Goal: Information Seeking & Learning: Learn about a topic

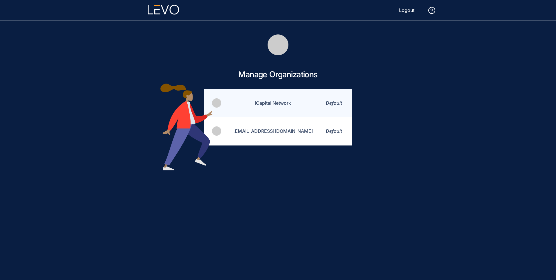
click at [275, 107] on td "iCapital Network" at bounding box center [269, 103] width 95 height 28
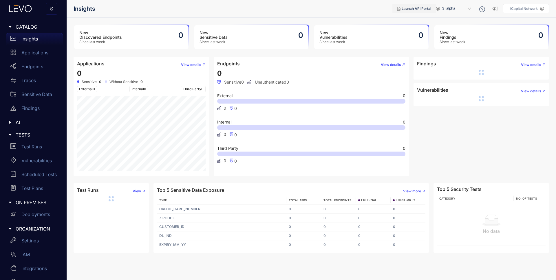
click at [416, 8] on span "Launch API Portal" at bounding box center [417, 9] width 30 height 4
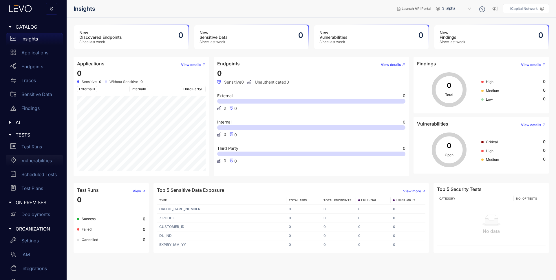
click at [52, 162] on div "Vulnerabilities" at bounding box center [34, 161] width 57 height 12
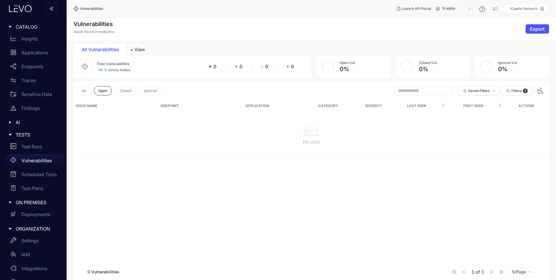
click at [452, 6] on span "SI alpha" at bounding box center [457, 8] width 30 height 9
click at [459, 33] on div "Alts staging" at bounding box center [460, 33] width 30 height 6
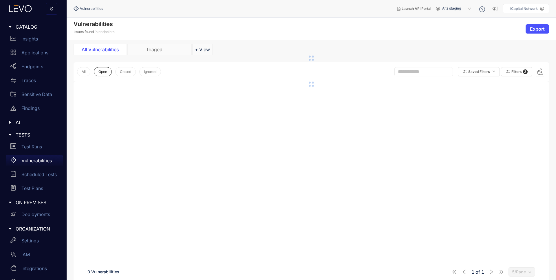
click at [156, 52] on div "Triaged" at bounding box center [153, 49] width 43 height 5
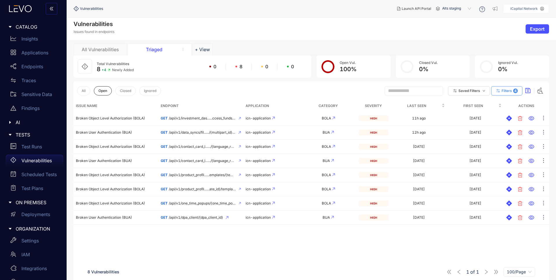
click at [504, 92] on span "Filters" at bounding box center [507, 91] width 10 height 4
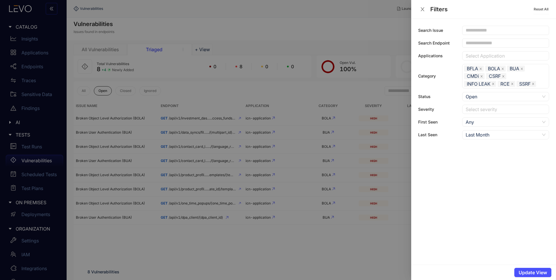
click at [209, 98] on div at bounding box center [278, 140] width 556 height 280
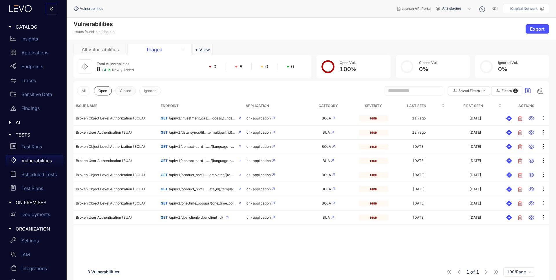
click at [133, 89] on button "Closed" at bounding box center [125, 90] width 21 height 9
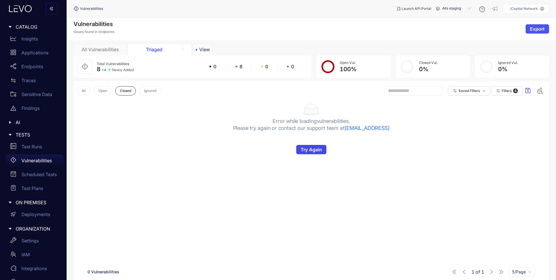
click at [311, 151] on span "Try Again" at bounding box center [311, 149] width 21 height 5
click at [311, 150] on span "Try Again" at bounding box center [311, 149] width 21 height 5
click at [304, 151] on span "Try Again" at bounding box center [311, 149] width 21 height 5
click at [89, 91] on button "All" at bounding box center [83, 90] width 13 height 9
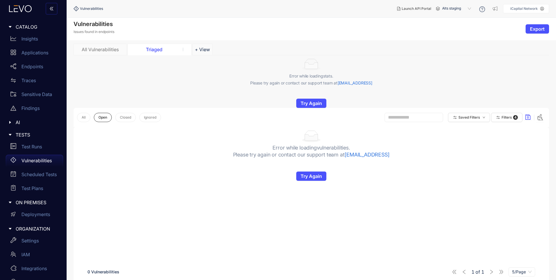
click at [93, 47] on div "All Vulnerabilities" at bounding box center [99, 49] width 43 height 5
click at [151, 47] on div "Triaged" at bounding box center [153, 49] width 43 height 5
click at [40, 174] on p "Scheduled Tests" at bounding box center [38, 174] width 35 height 5
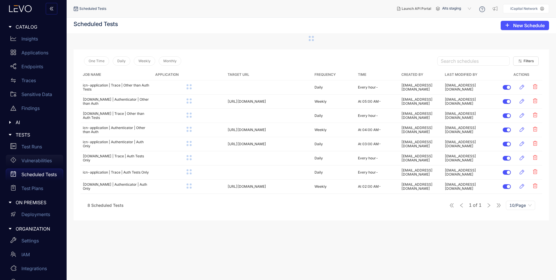
click at [35, 162] on p "Vulnerabilities" at bounding box center [36, 160] width 30 height 5
